Goal: Task Accomplishment & Management: Complete application form

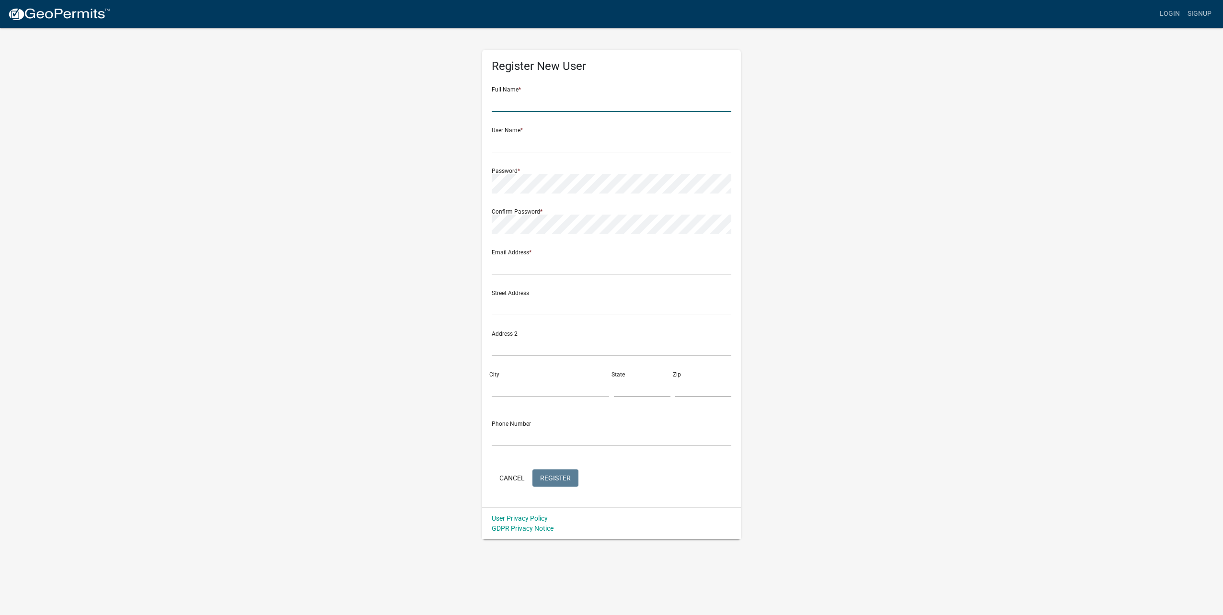
click at [562, 99] on input "text" at bounding box center [612, 103] width 240 height 20
click at [578, 92] on div "Full Name * Deborah" at bounding box center [612, 95] width 240 height 33
click at [559, 105] on input "Deborah" at bounding box center [612, 103] width 240 height 20
click at [524, 104] on input "Deborah Grosko" at bounding box center [612, 103] width 240 height 20
type input "Deborah A. Grosko"
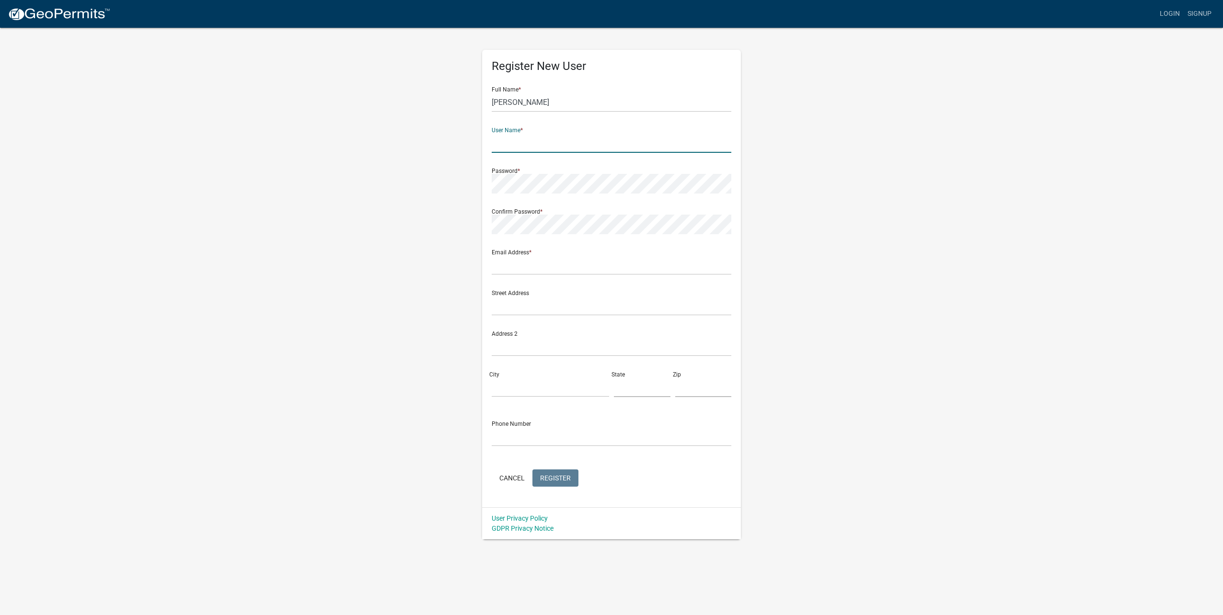
click at [537, 142] on input "text" at bounding box center [612, 143] width 240 height 20
type input "dgrosko"
click at [528, 262] on input "text" at bounding box center [612, 265] width 240 height 20
type input "deborah.a.grosko@xcelenergy.com"
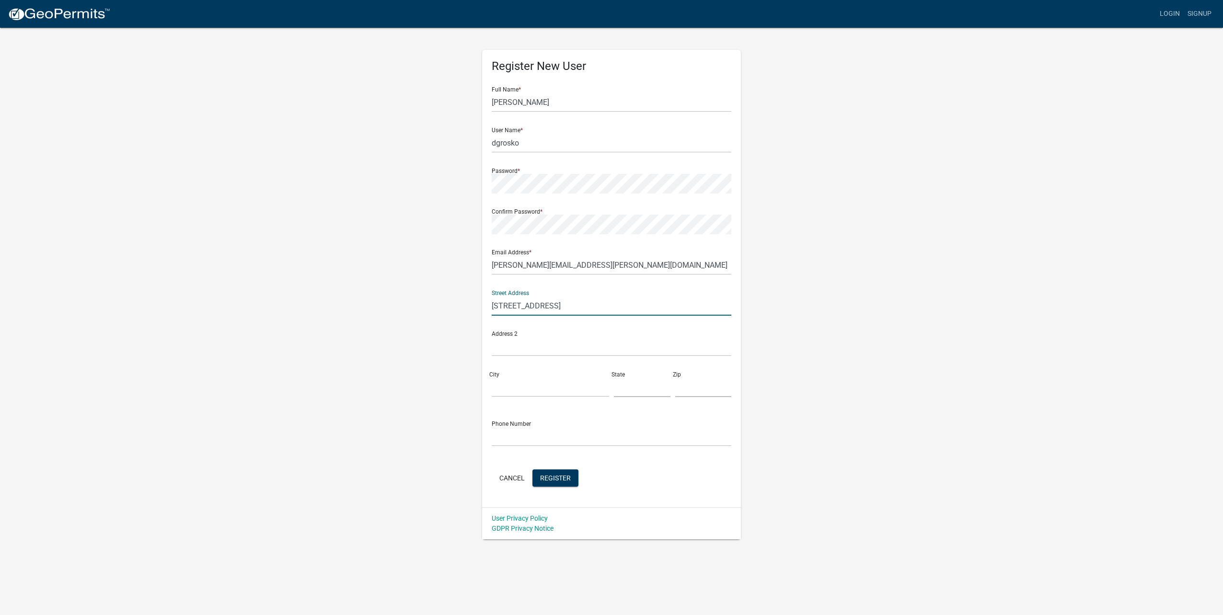
type input "825 Rice Street"
type input "St. Paul"
type input "MN"
type input "55117"
click at [525, 439] on input "text" at bounding box center [612, 437] width 240 height 20
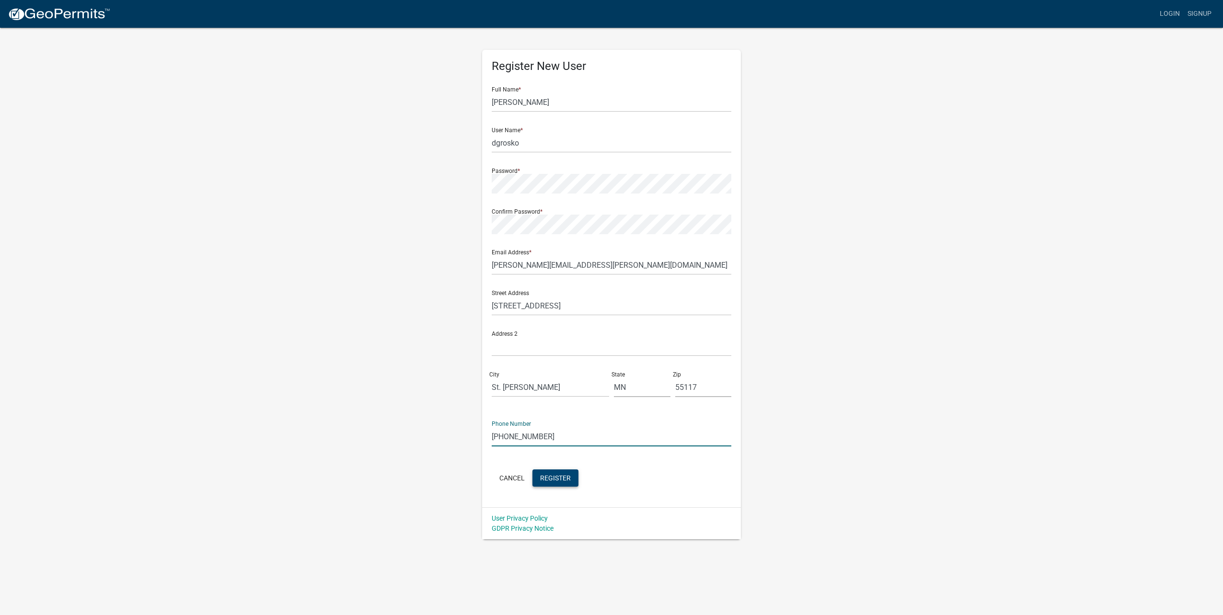
type input "816-414-1113"
click at [562, 477] on span "Register" at bounding box center [555, 478] width 31 height 8
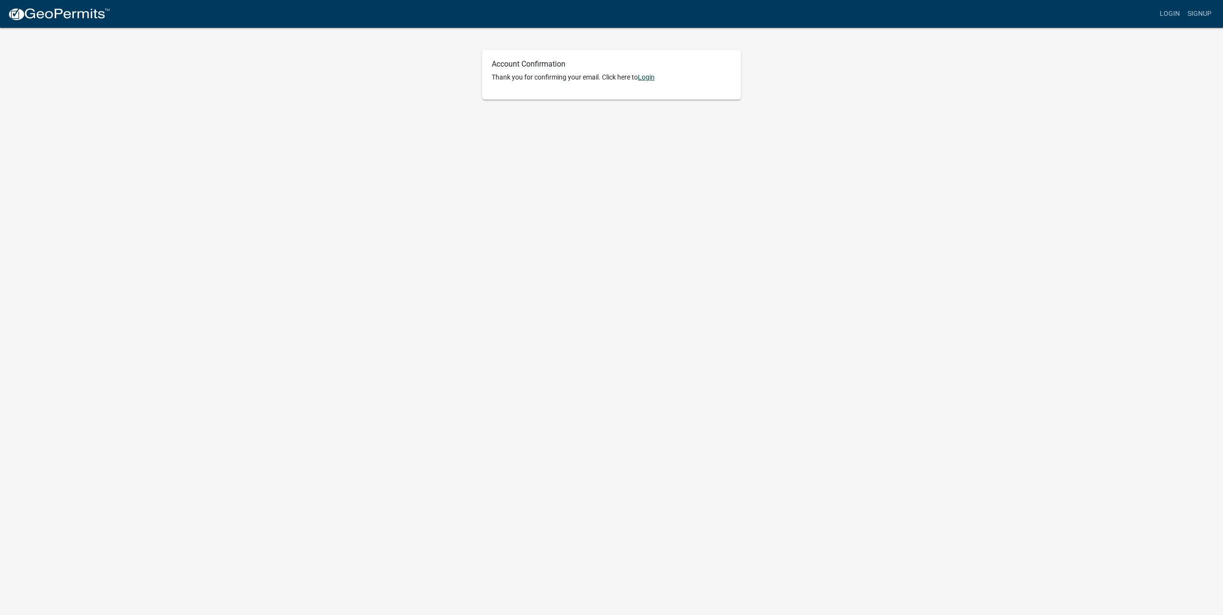
click at [651, 78] on link "Login" at bounding box center [646, 77] width 17 height 8
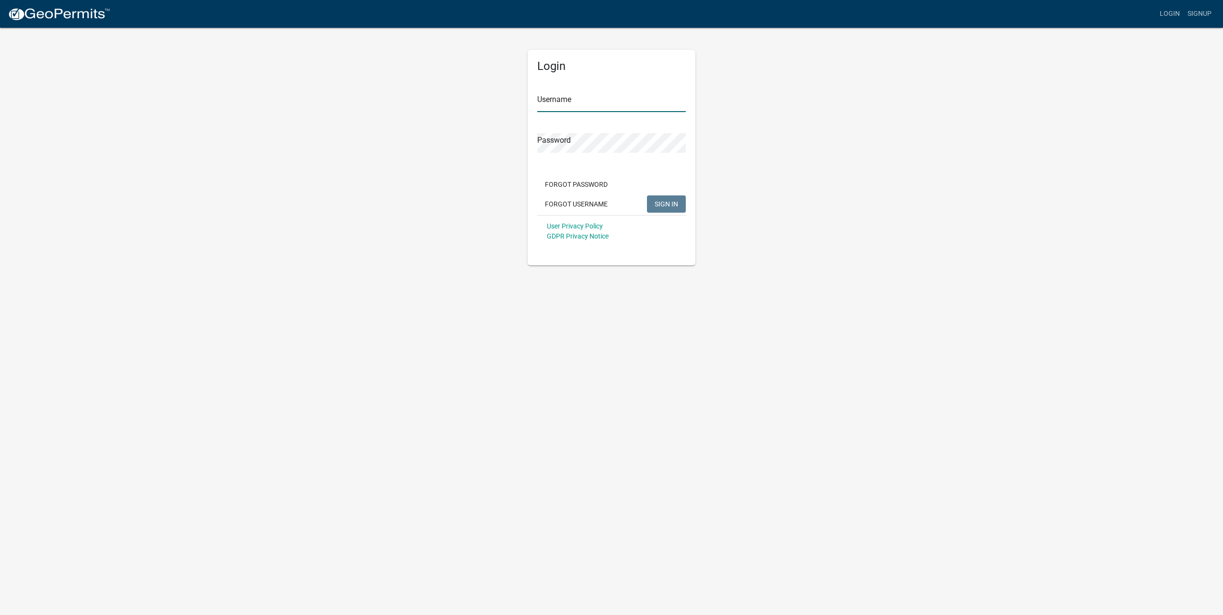
click at [581, 102] on input "Username" at bounding box center [611, 103] width 149 height 20
type input "dgrosko"
click at [665, 202] on span "SIGN IN" at bounding box center [666, 204] width 23 height 8
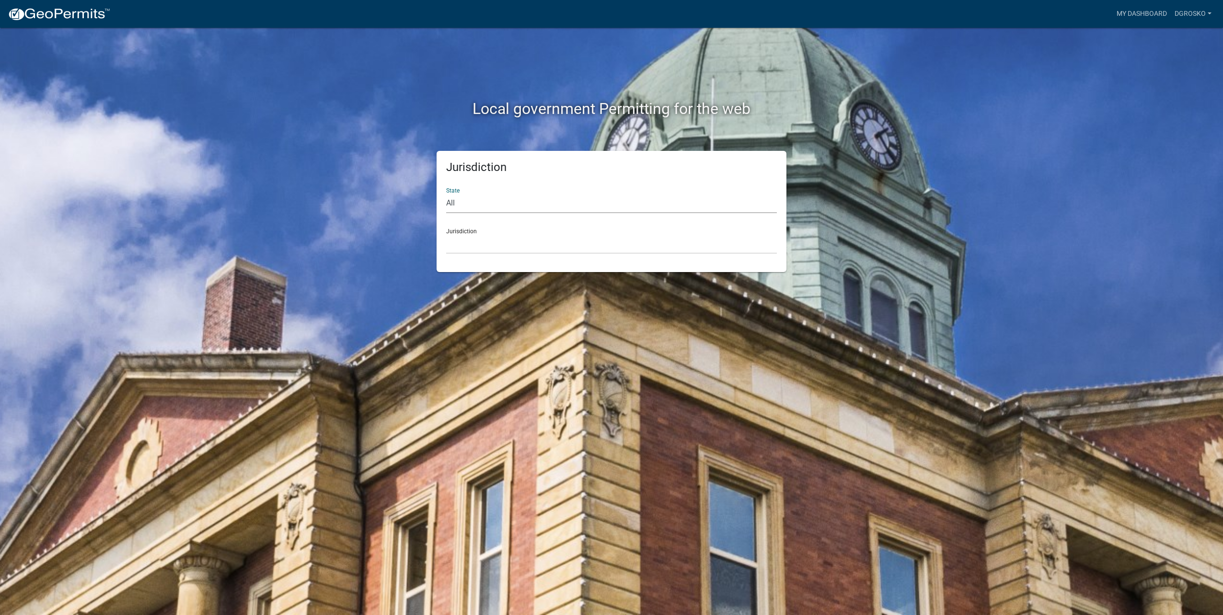
click at [454, 201] on select "All Colorado Georgia Indiana Iowa Kansas Minnesota Ohio South Carolina Wisconsin" at bounding box center [611, 204] width 331 height 20
select select "Minnesota"
click at [446, 194] on select "All Colorado Georgia Indiana Iowa Kansas Minnesota Ohio South Carolina Wisconsin" at bounding box center [611, 204] width 331 height 20
click at [490, 246] on select "Becker County, Minnesota Benton County, Minnesota Carlton County, Minnesota Cit…" at bounding box center [611, 244] width 331 height 20
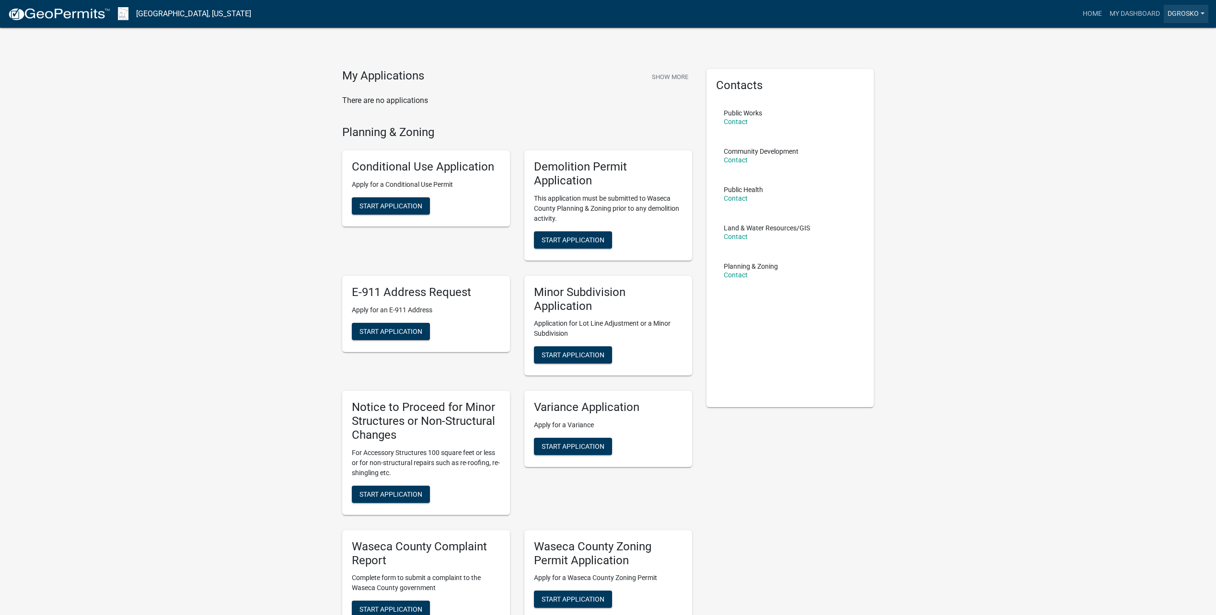
click at [1202, 12] on link "dgrosko" at bounding box center [1186, 14] width 45 height 18
click at [1155, 72] on link "Logout" at bounding box center [1170, 70] width 77 height 23
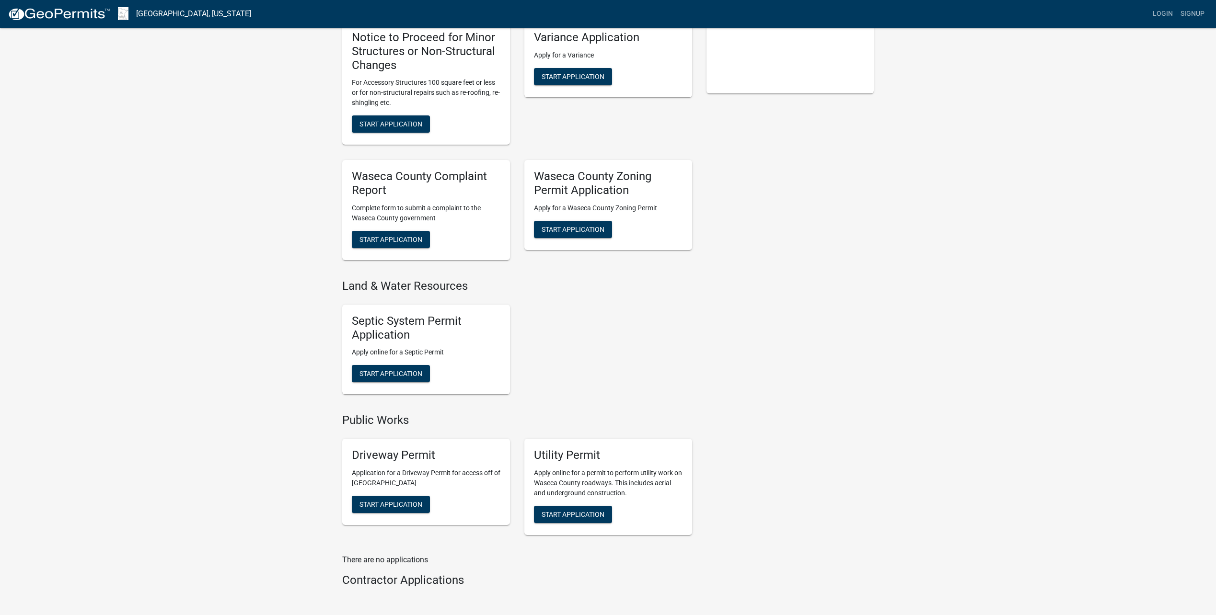
scroll to position [365, 0]
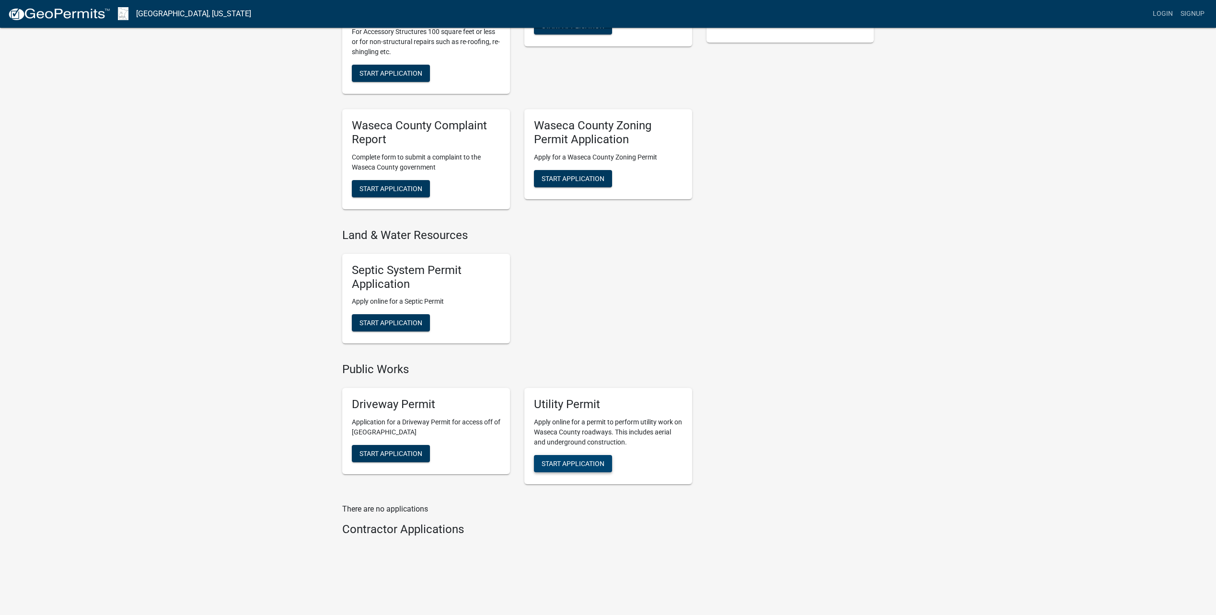
click at [582, 463] on span "Start Application" at bounding box center [573, 464] width 63 height 8
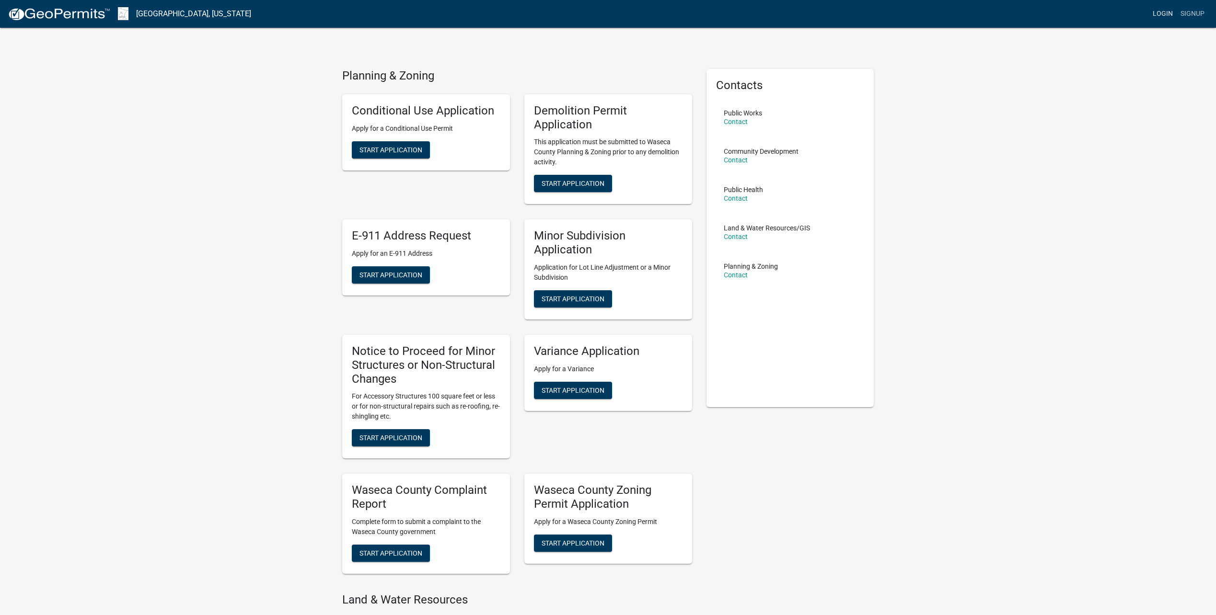
click at [1166, 12] on link "Login" at bounding box center [1163, 14] width 28 height 18
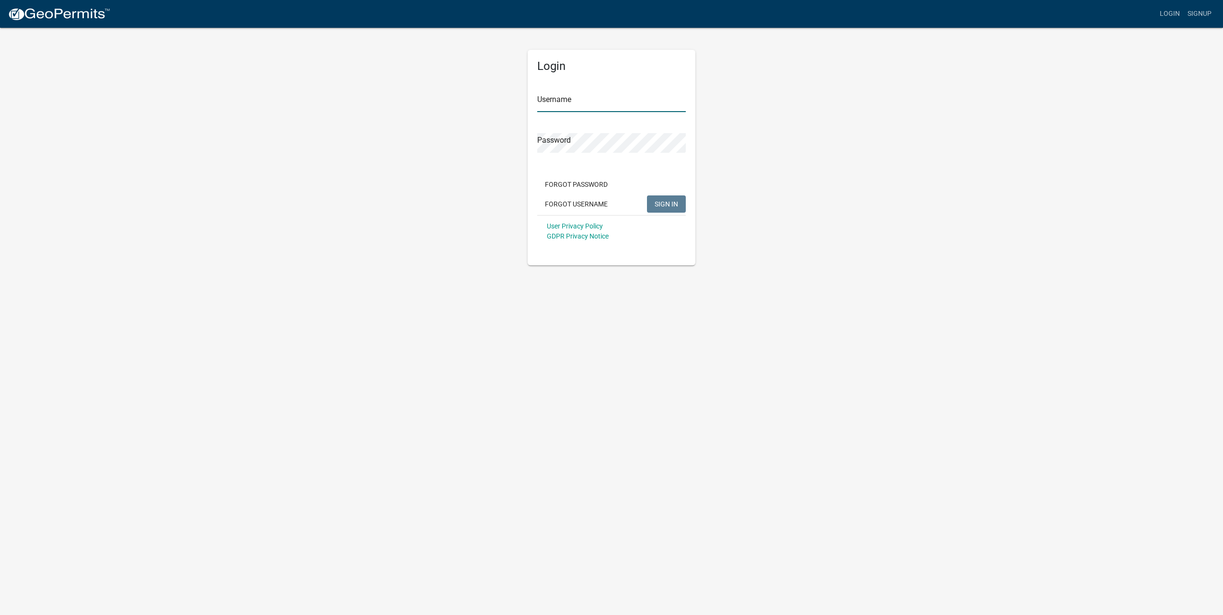
click at [603, 96] on input "Username" at bounding box center [611, 103] width 149 height 20
type input "dgrosko"
click at [664, 198] on button "SIGN IN" at bounding box center [666, 204] width 39 height 17
click at [669, 206] on span "SIGN IN" at bounding box center [666, 204] width 23 height 8
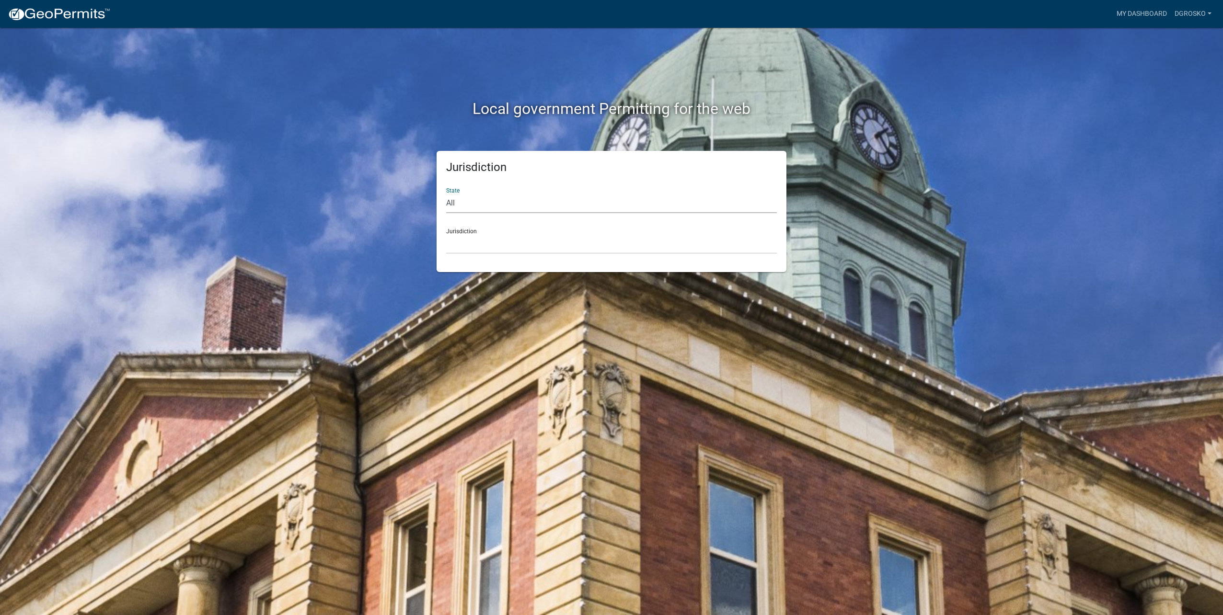
click at [463, 204] on select "All Colorado Georgia Indiana Iowa Kansas Minnesota Ohio South Carolina Wisconsin" at bounding box center [611, 204] width 331 height 20
select select "Minnesota"
click at [446, 194] on select "All Colorado Georgia Indiana Iowa Kansas Minnesota Ohio South Carolina Wisconsin" at bounding box center [611, 204] width 331 height 20
click at [475, 232] on div "Jurisdiction Becker County, Minnesota Benton County, Minnesota Carlton County, …" at bounding box center [611, 237] width 331 height 33
click at [475, 237] on select "Becker County, Minnesota Benton County, Minnesota Carlton County, Minnesota Cit…" at bounding box center [611, 244] width 331 height 20
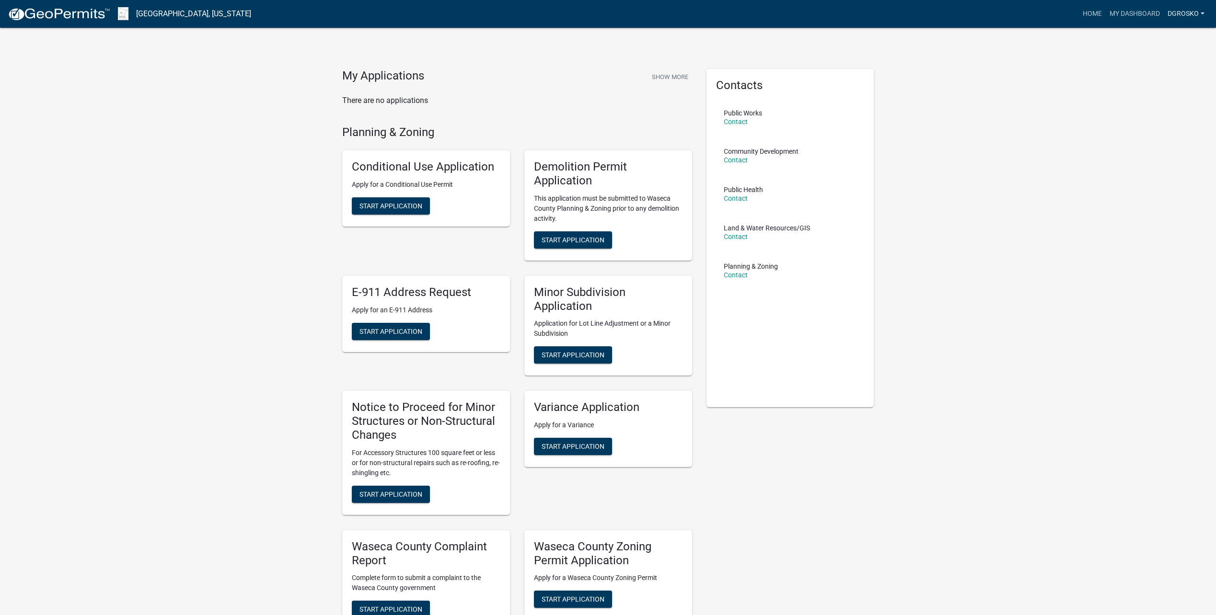
click at [1201, 12] on link "dgrosko" at bounding box center [1186, 14] width 45 height 18
click at [1151, 71] on link "Logout" at bounding box center [1170, 70] width 77 height 23
